Goal: Task Accomplishment & Management: Use online tool/utility

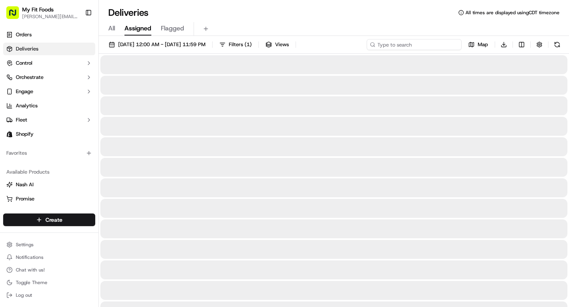
click at [423, 47] on input at bounding box center [414, 44] width 95 height 11
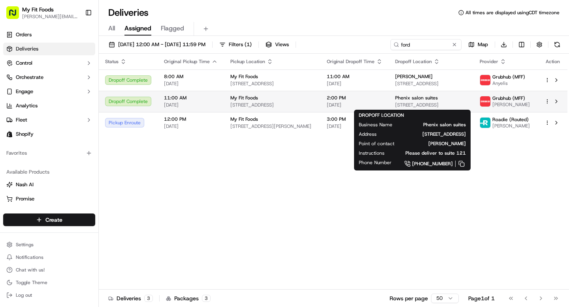
click at [457, 100] on div "Phenix salon suites" at bounding box center [431, 98] width 72 height 6
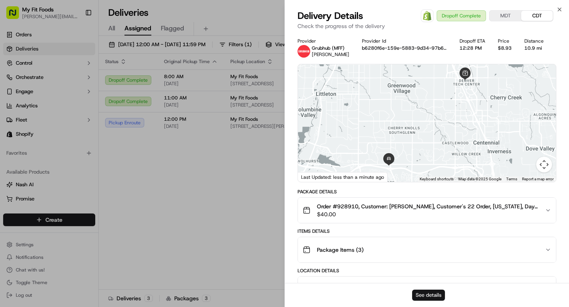
click at [424, 293] on button "See details" at bounding box center [428, 295] width 33 height 11
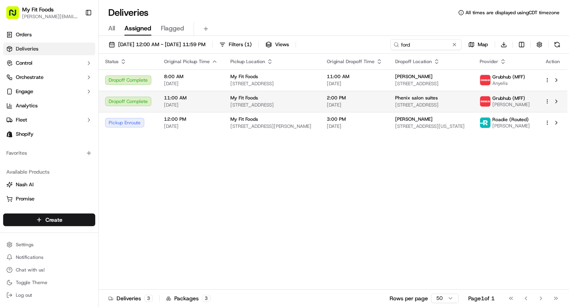
click at [548, 102] on html "My Fit Foods tyler@myfitfoods.com Toggle Sidebar Orders Deliveries Control Orch…" at bounding box center [284, 153] width 569 height 307
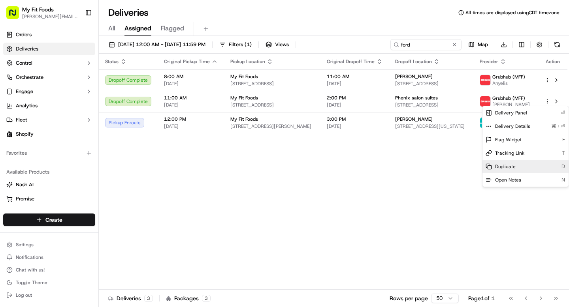
click at [513, 167] on span "Duplicate" at bounding box center [505, 167] width 21 height 6
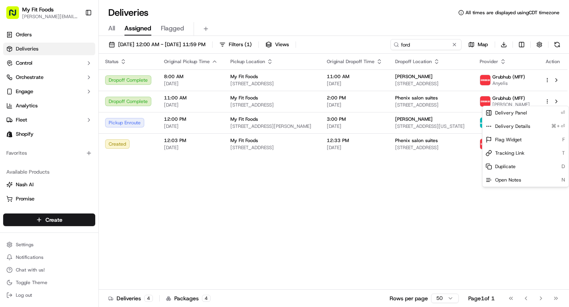
click at [246, 216] on html "My Fit Foods tyler@myfitfoods.com Toggle Sidebar Orders Deliveries Control Orch…" at bounding box center [284, 153] width 569 height 307
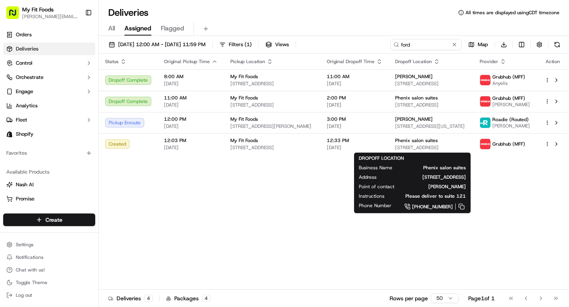
drag, startPoint x: 463, startPoint y: 193, endPoint x: 499, endPoint y: 195, distance: 36.4
click at [466, 190] on span "Michelle Fordham" at bounding box center [436, 187] width 59 height 6
copy span "Michelle Fordham"
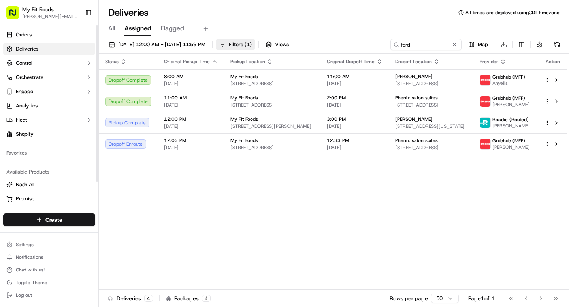
click at [255, 49] on button "Filters ( 1 )" at bounding box center [235, 44] width 39 height 11
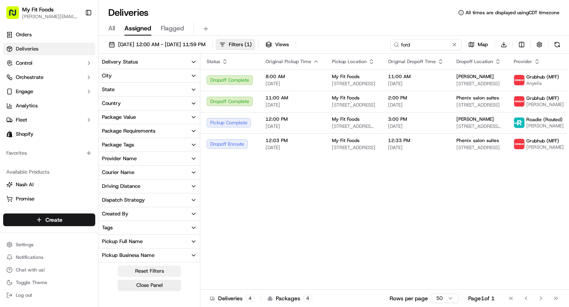
click at [143, 269] on button "Reset Filters" at bounding box center [149, 271] width 63 height 11
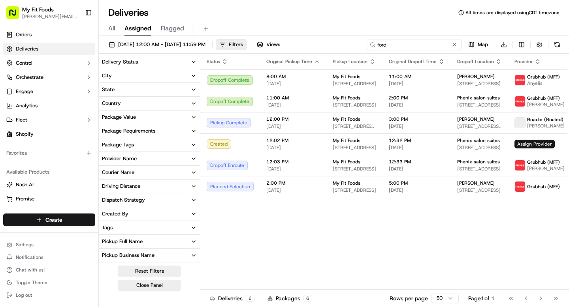
click at [417, 47] on input "ford" at bounding box center [414, 44] width 95 height 11
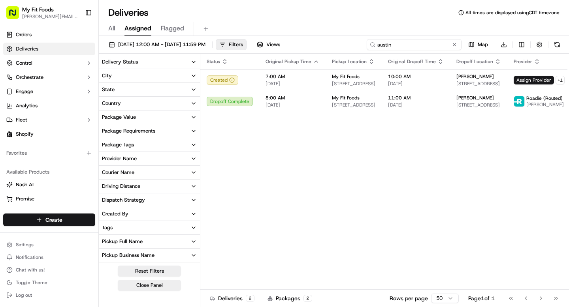
type input "austin"
click at [383, 15] on div "Deliveries All times are displayed using CDT timezone" at bounding box center [334, 12] width 470 height 13
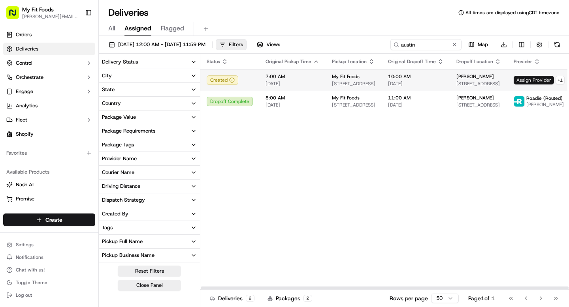
click at [515, 78] on span "Assign Provider" at bounding box center [533, 80] width 40 height 9
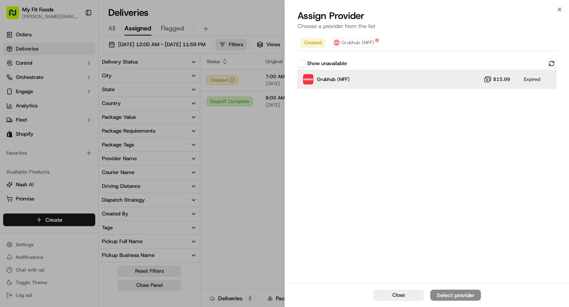
click at [358, 78] on div "Grubhub (MFF) $15.99 Expired" at bounding box center [426, 79] width 259 height 19
click at [305, 78] on img at bounding box center [308, 79] width 10 height 10
click at [534, 76] on div "Expired" at bounding box center [531, 79] width 25 height 10
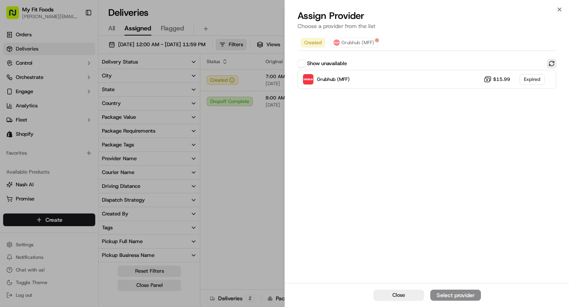
click at [551, 65] on button at bounding box center [551, 63] width 9 height 9
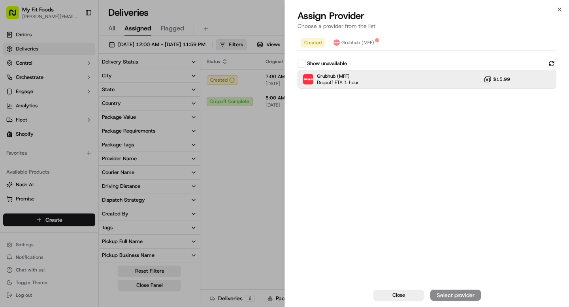
click at [496, 81] on span "$15.99" at bounding box center [501, 79] width 17 height 6
click at [443, 300] on button "Assign Provider" at bounding box center [455, 295] width 51 height 11
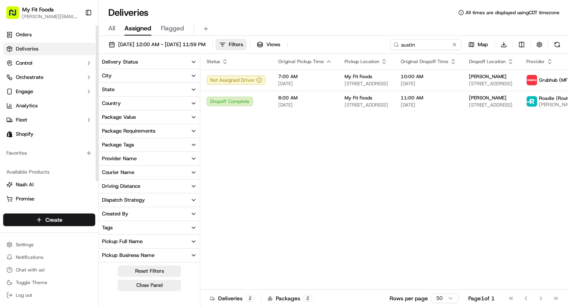
click at [37, 45] on link "Deliveries" at bounding box center [49, 49] width 92 height 13
